Goal: Obtain resource: Obtain resource

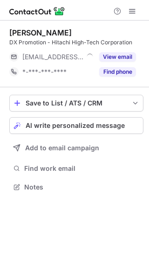
scroll to position [181, 149]
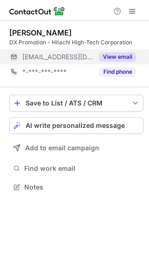
click at [114, 57] on button "View email" at bounding box center [118, 56] width 37 height 9
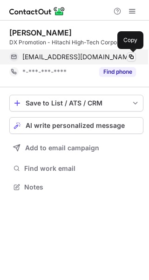
click at [133, 57] on span at bounding box center [131, 56] width 7 height 7
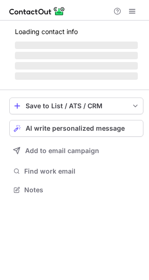
scroll to position [181, 149]
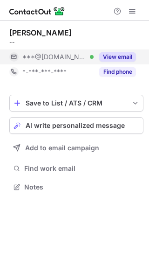
click at [121, 59] on button "View email" at bounding box center [118, 56] width 37 height 9
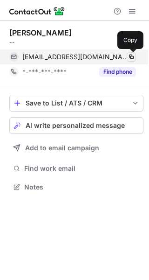
click at [132, 59] on span at bounding box center [131, 56] width 7 height 7
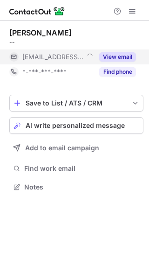
scroll to position [181, 149]
click at [124, 53] on button "View email" at bounding box center [118, 56] width 37 height 9
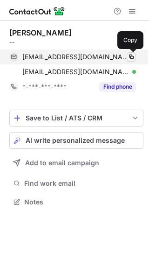
click at [131, 56] on span at bounding box center [131, 56] width 7 height 7
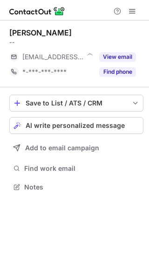
scroll to position [181, 149]
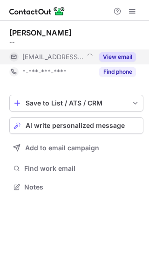
click at [115, 56] on button "View email" at bounding box center [118, 56] width 37 height 9
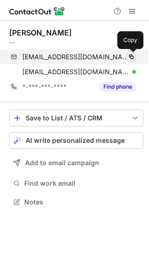
click at [129, 53] on button at bounding box center [131, 56] width 9 height 9
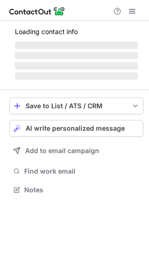
scroll to position [181, 149]
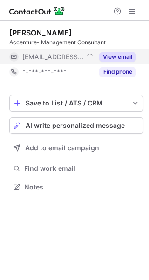
click at [121, 52] on div "View email" at bounding box center [115, 57] width 43 height 15
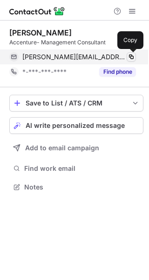
click at [130, 55] on span at bounding box center [131, 56] width 7 height 7
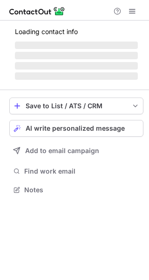
scroll to position [181, 149]
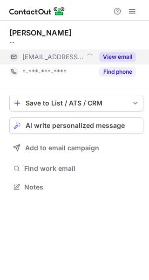
click at [109, 57] on button "View email" at bounding box center [118, 56] width 37 height 9
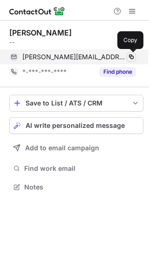
click at [132, 55] on span at bounding box center [131, 56] width 7 height 7
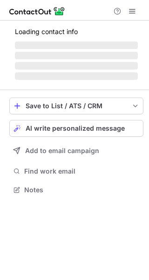
scroll to position [181, 149]
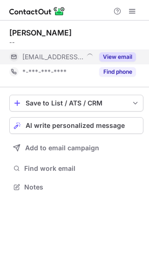
click at [124, 55] on button "View email" at bounding box center [118, 56] width 37 height 9
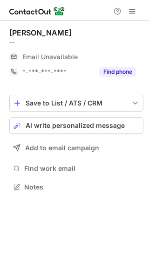
scroll to position [181, 149]
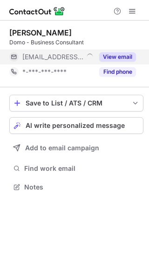
scroll to position [181, 149]
click at [123, 55] on button "View email" at bounding box center [118, 56] width 37 height 9
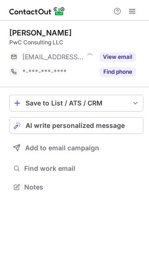
scroll to position [181, 149]
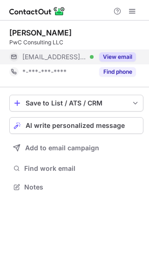
click at [120, 53] on button "View email" at bounding box center [118, 56] width 37 height 9
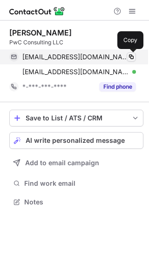
click at [134, 54] on span at bounding box center [131, 56] width 7 height 7
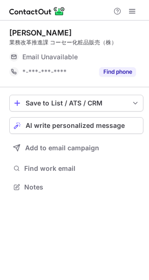
scroll to position [181, 149]
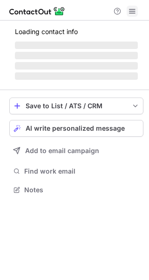
scroll to position [189, 149]
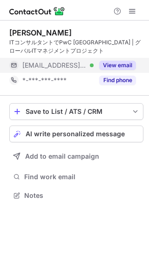
click at [131, 63] on button "View email" at bounding box center [118, 65] width 37 height 9
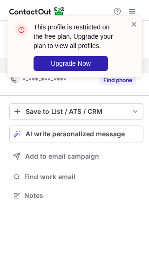
click at [132, 24] on span at bounding box center [134, 24] width 7 height 9
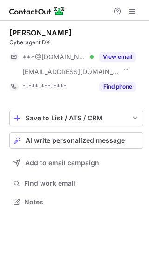
scroll to position [196, 149]
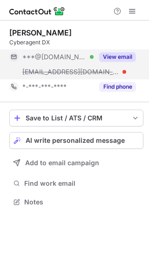
click at [115, 57] on button "View email" at bounding box center [118, 56] width 37 height 9
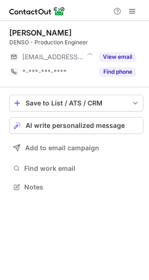
scroll to position [181, 149]
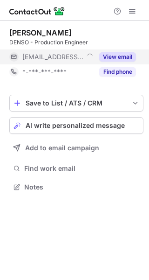
click at [118, 56] on button "View email" at bounding box center [118, 56] width 37 height 9
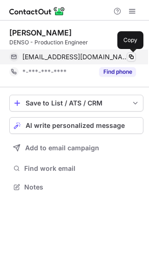
click at [135, 56] on span at bounding box center [131, 56] width 7 height 7
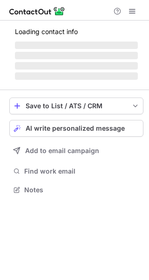
scroll to position [181, 149]
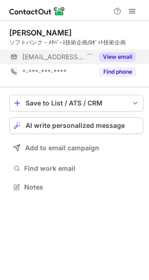
click at [123, 57] on button "View email" at bounding box center [118, 56] width 37 height 9
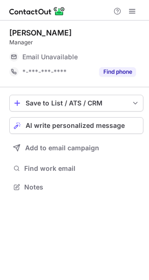
scroll to position [181, 149]
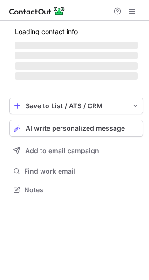
scroll to position [181, 149]
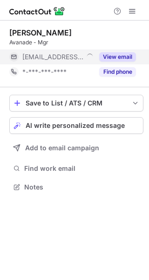
click at [112, 55] on button "View email" at bounding box center [118, 56] width 37 height 9
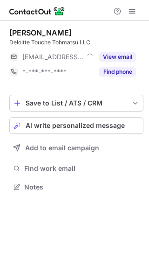
scroll to position [181, 149]
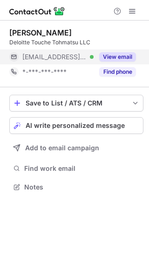
click at [111, 54] on button "View email" at bounding box center [118, 56] width 37 height 9
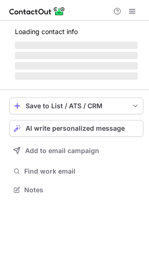
scroll to position [189, 149]
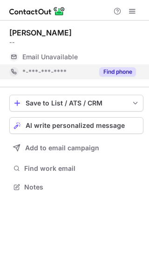
scroll to position [181, 149]
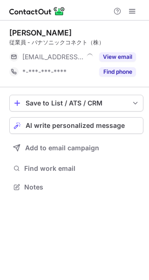
scroll to position [181, 149]
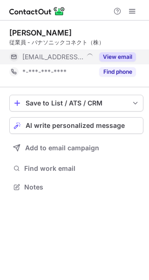
click at [115, 55] on button "View email" at bounding box center [118, 56] width 37 height 9
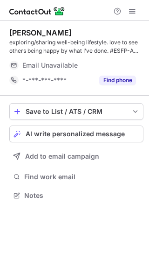
scroll to position [189, 149]
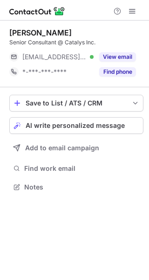
scroll to position [181, 149]
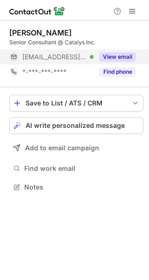
click at [118, 59] on button "View email" at bounding box center [118, 56] width 37 height 9
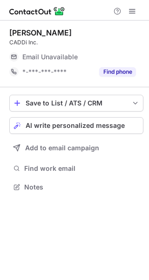
scroll to position [181, 149]
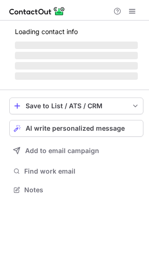
scroll to position [181, 149]
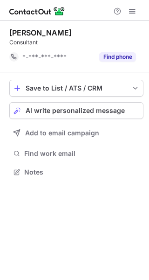
scroll to position [166, 149]
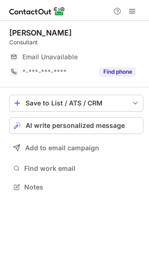
scroll to position [181, 149]
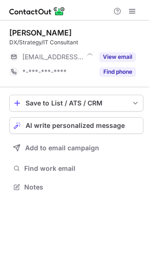
scroll to position [181, 149]
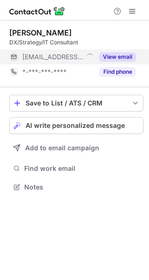
click at [114, 56] on button "View email" at bounding box center [118, 56] width 37 height 9
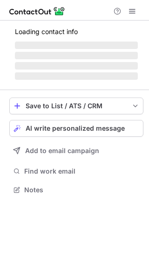
scroll to position [189, 149]
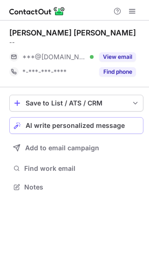
scroll to position [181, 149]
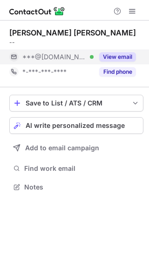
click at [121, 54] on button "View email" at bounding box center [118, 56] width 37 height 9
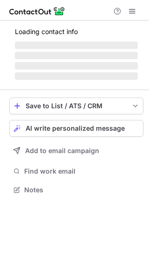
scroll to position [181, 149]
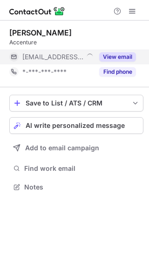
click at [110, 57] on button "View email" at bounding box center [118, 56] width 37 height 9
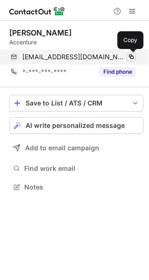
click at [133, 55] on span at bounding box center [131, 56] width 7 height 7
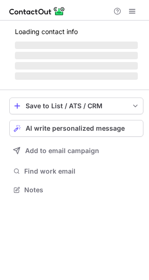
scroll to position [181, 149]
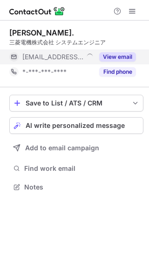
click at [121, 52] on div "View email" at bounding box center [115, 57] width 43 height 15
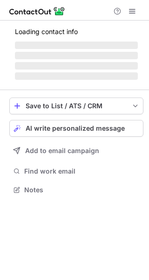
scroll to position [181, 149]
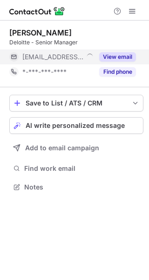
click at [121, 57] on button "View email" at bounding box center [118, 56] width 37 height 9
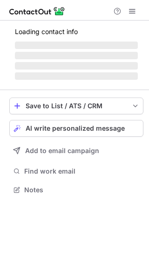
scroll to position [181, 149]
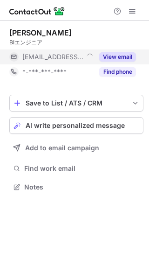
click at [113, 54] on button "View email" at bounding box center [118, 56] width 37 height 9
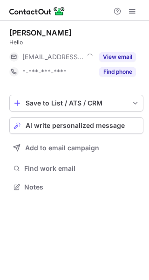
scroll to position [181, 149]
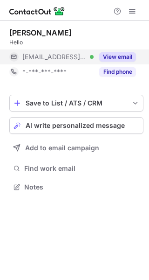
click at [112, 57] on button "View email" at bounding box center [118, 56] width 37 height 9
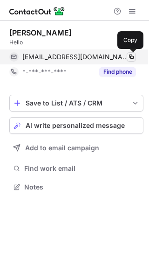
click at [131, 56] on span at bounding box center [131, 56] width 7 height 7
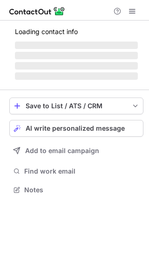
scroll to position [181, 149]
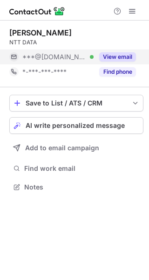
click at [114, 53] on button "View email" at bounding box center [118, 56] width 37 height 9
